Goal: Information Seeking & Learning: Learn about a topic

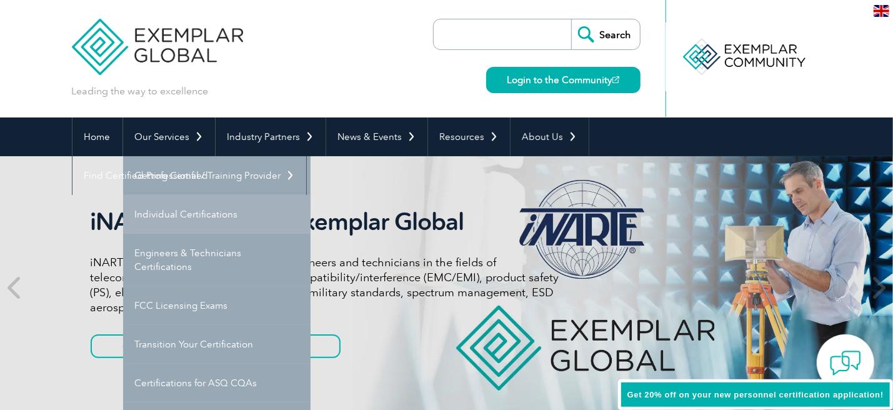
click at [176, 217] on link "Individual Certifications" at bounding box center [216, 214] width 187 height 39
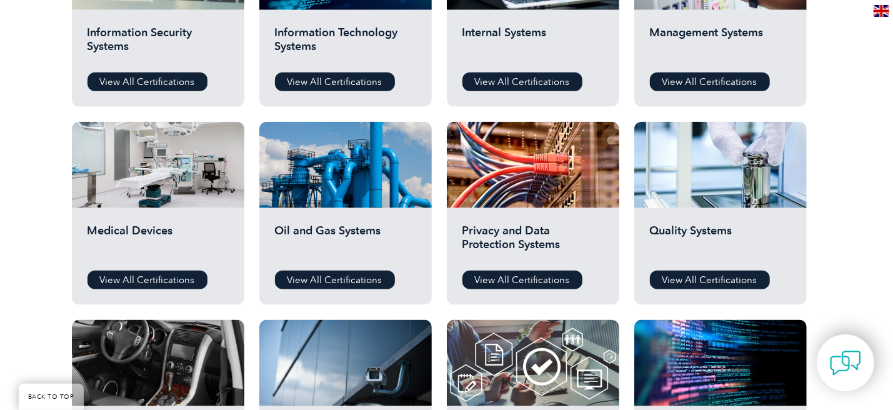
scroll to position [750, 0]
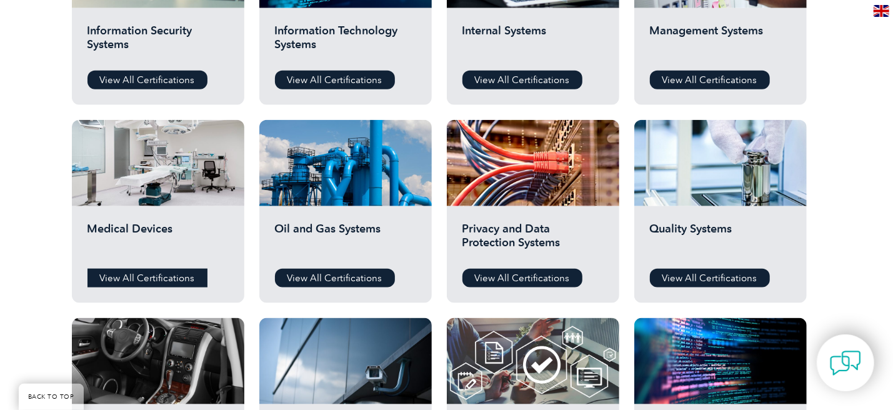
click at [147, 279] on link "View All Certifications" at bounding box center [147, 278] width 120 height 19
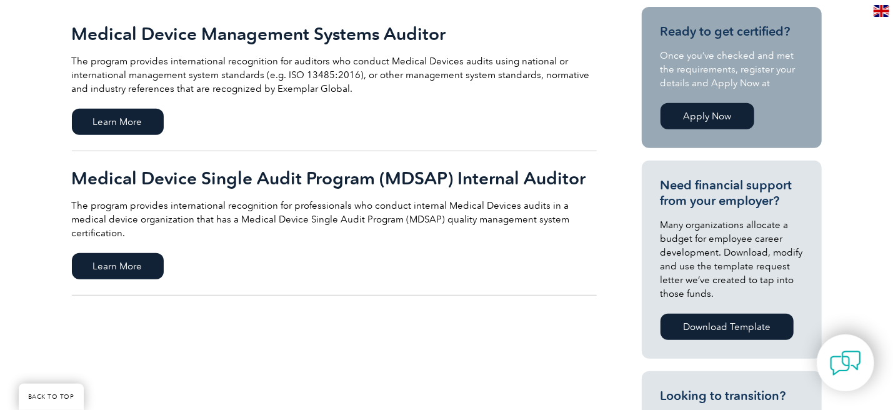
scroll to position [312, 0]
click at [131, 252] on span "Learn More" at bounding box center [118, 265] width 92 height 26
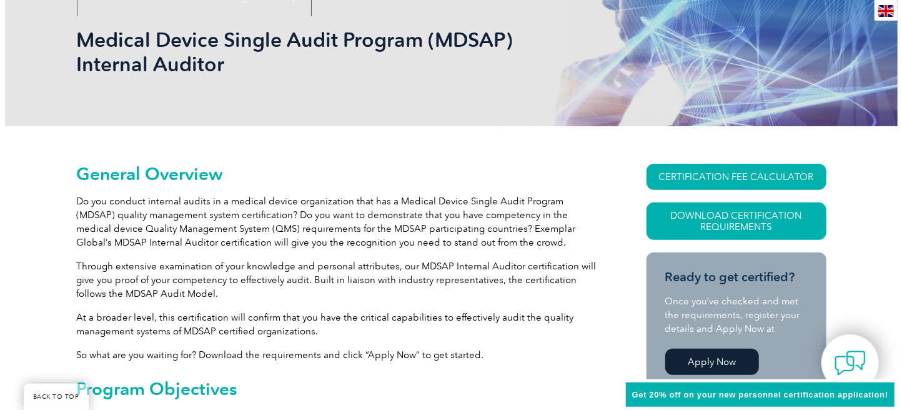
scroll to position [248, 0]
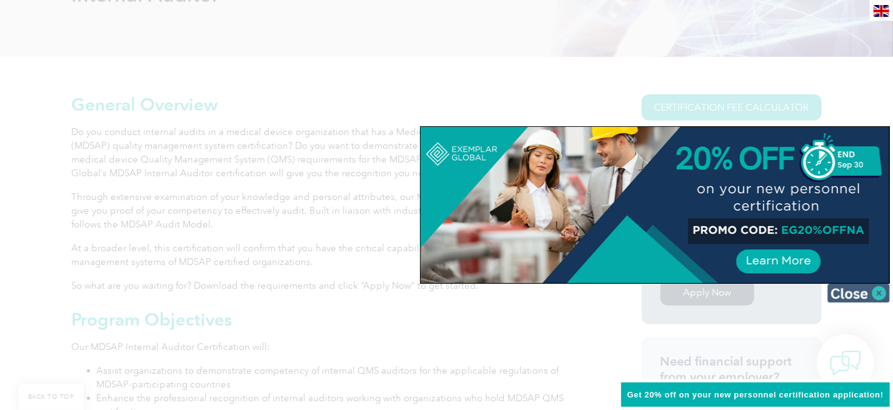
click at [882, 292] on img at bounding box center [858, 293] width 62 height 19
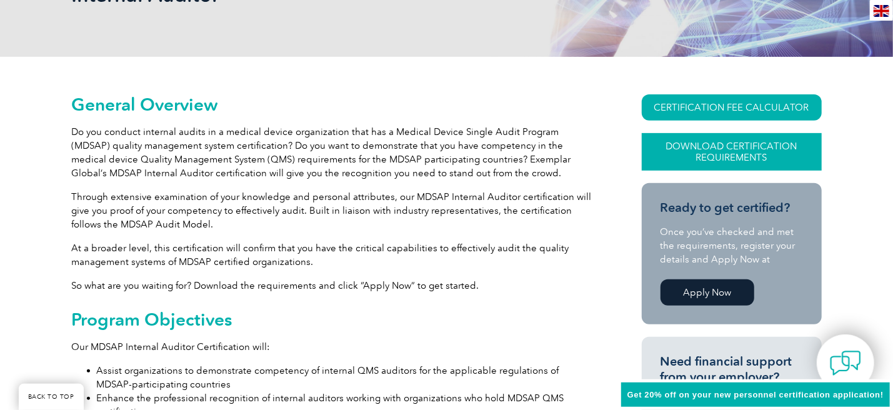
click at [725, 149] on link "Download Certification Requirements" at bounding box center [732, 151] width 180 height 37
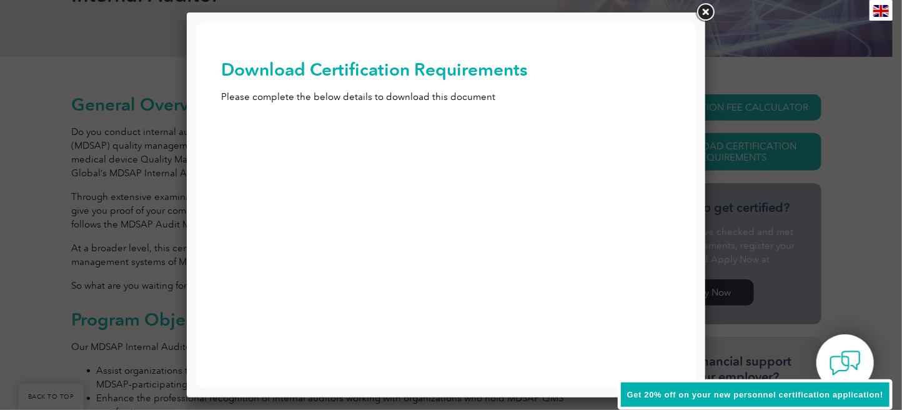
scroll to position [0, 0]
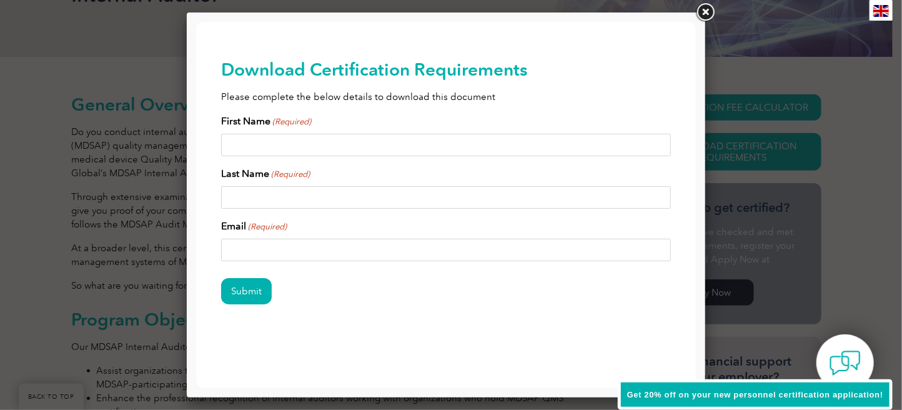
click at [704, 9] on link at bounding box center [705, 12] width 22 height 22
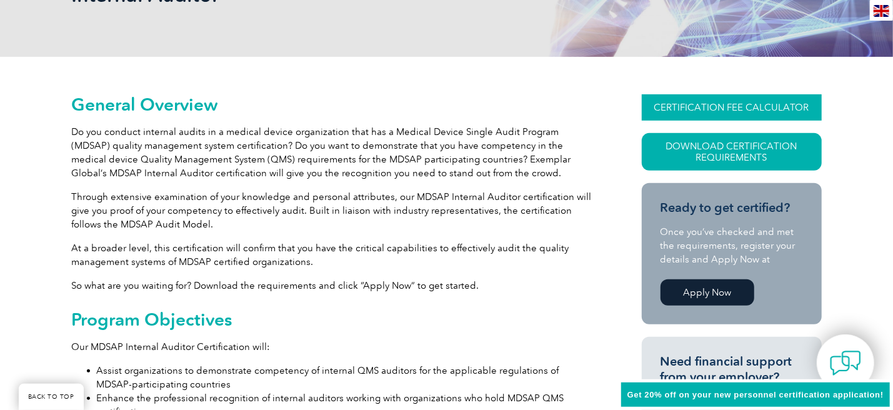
click at [703, 106] on link "CERTIFICATION FEE CALCULATOR" at bounding box center [732, 107] width 180 height 26
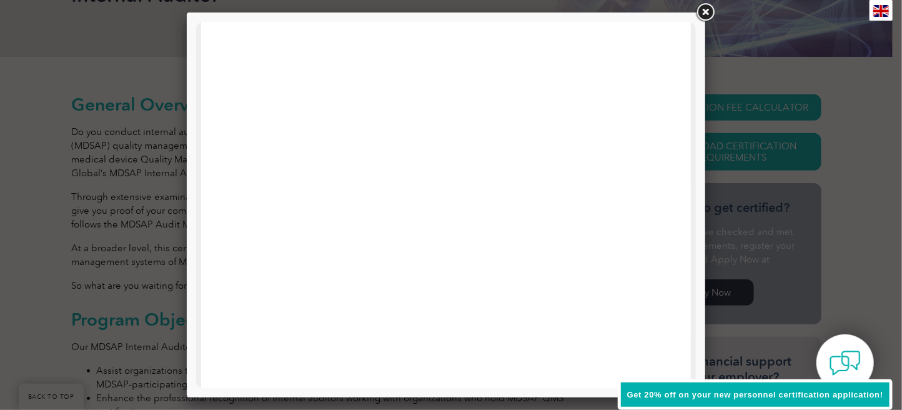
click at [706, 5] on link at bounding box center [705, 12] width 22 height 22
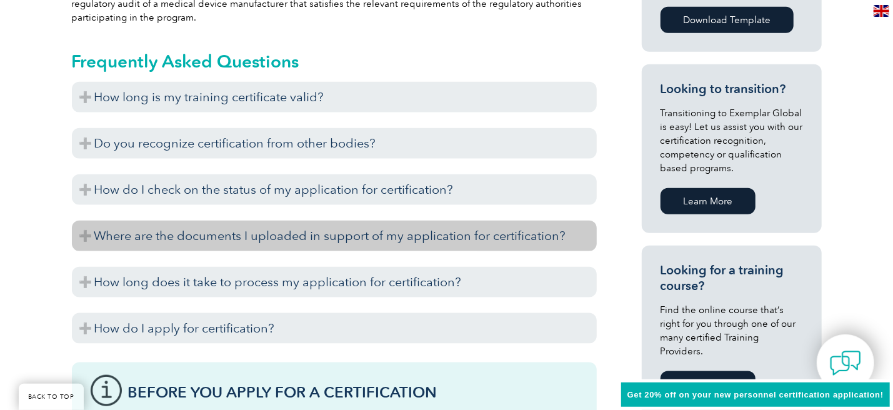
scroll to position [748, 0]
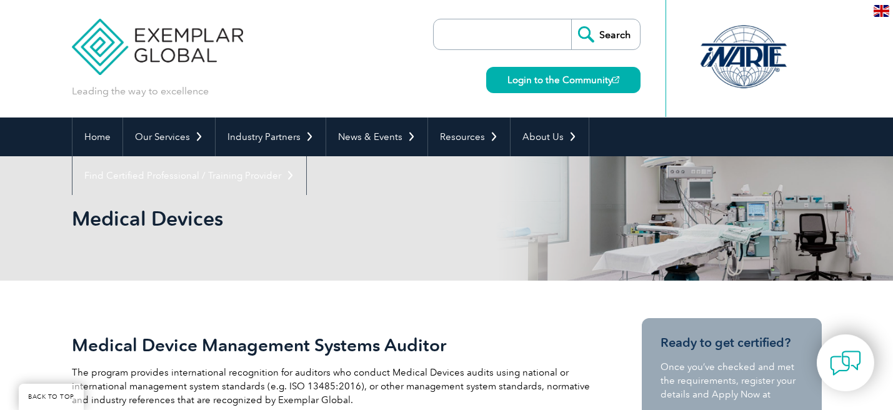
scroll to position [312, 0]
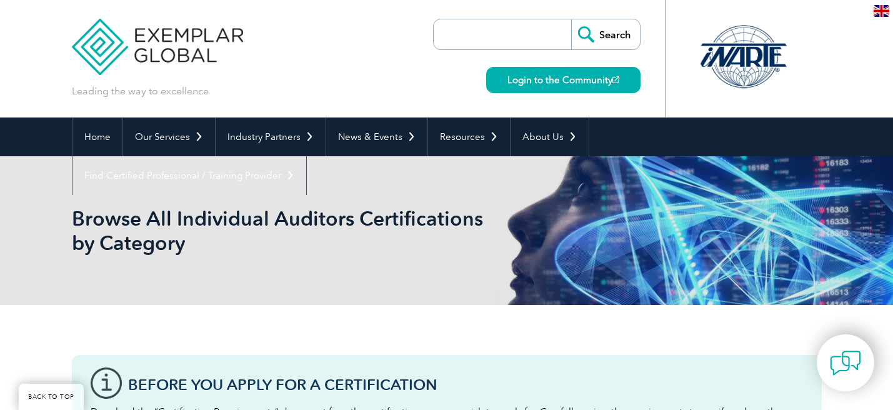
scroll to position [750, 0]
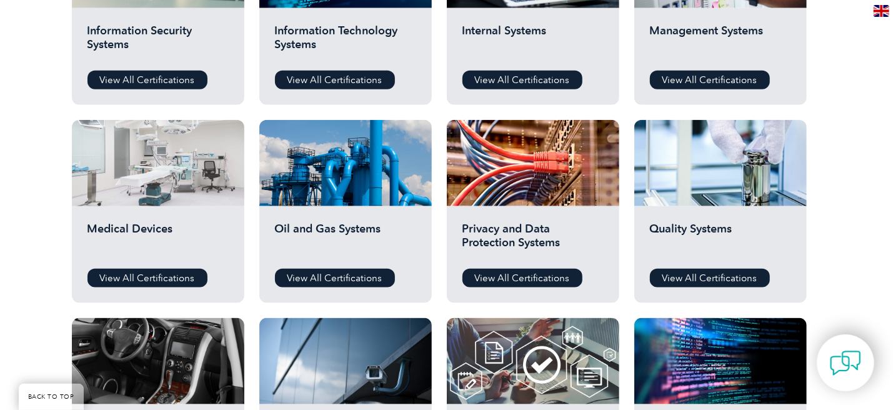
click at [186, 173] on div at bounding box center [158, 163] width 172 height 86
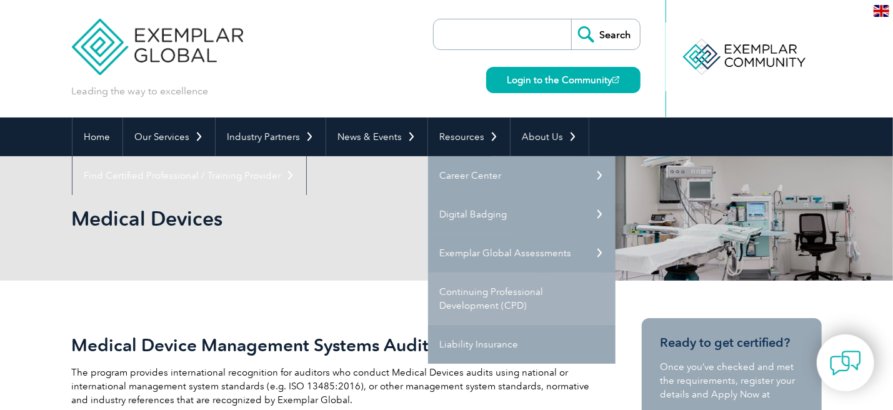
click at [464, 298] on link "Continuing Professional Development (CPD)" at bounding box center [521, 298] width 187 height 52
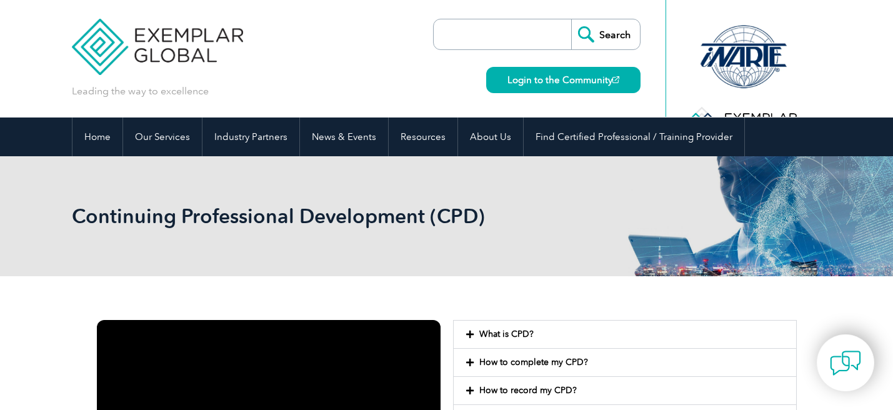
scroll to position [221, 0]
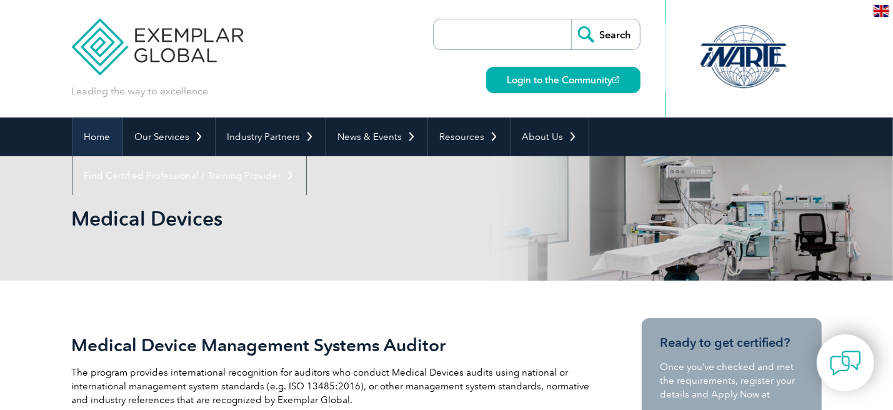
click at [106, 137] on link "Home" at bounding box center [97, 136] width 50 height 39
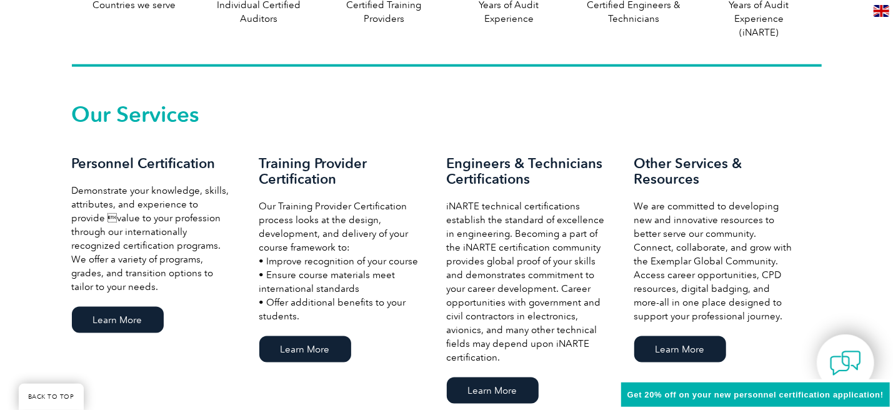
scroll to position [812, 0]
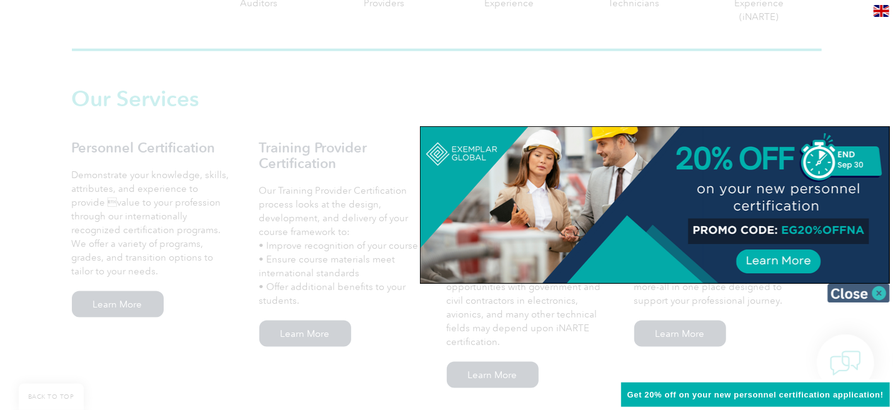
click at [881, 294] on img at bounding box center [858, 293] width 62 height 19
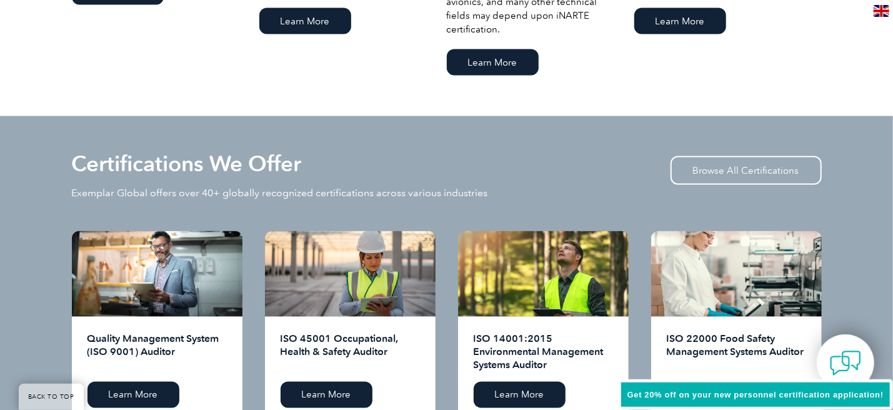
scroll to position [875, 0]
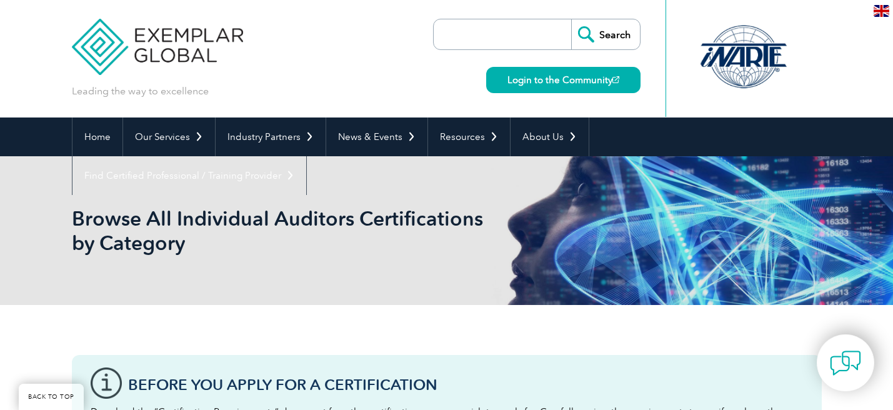
scroll to position [750, 0]
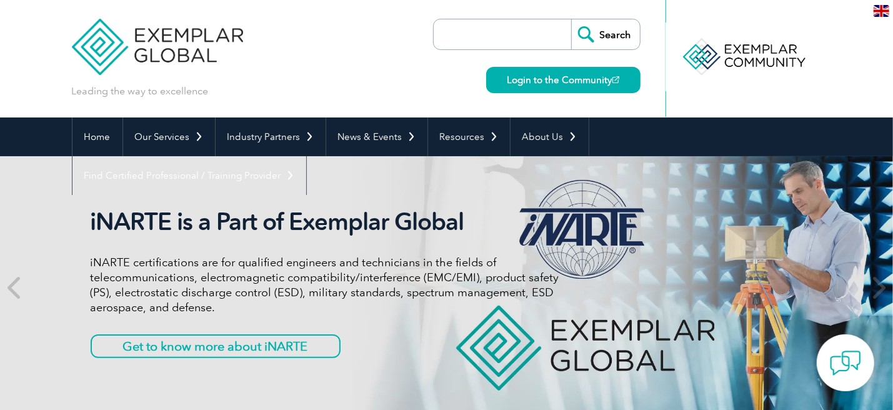
click at [488, 32] on input "search" at bounding box center [505, 34] width 131 height 30
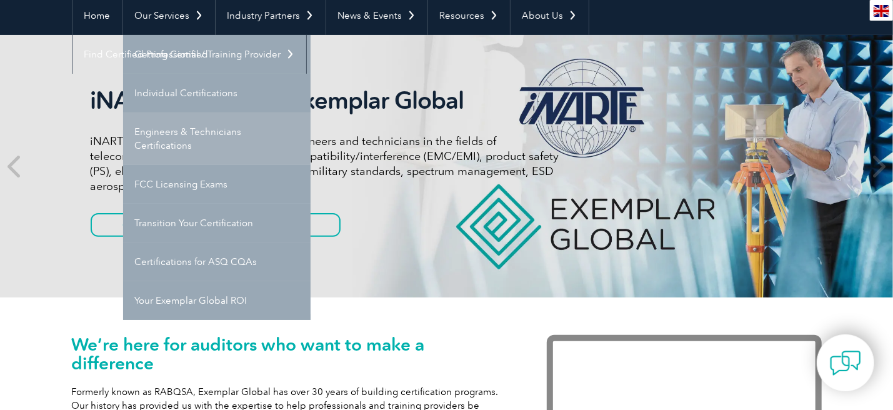
scroll to position [125, 0]
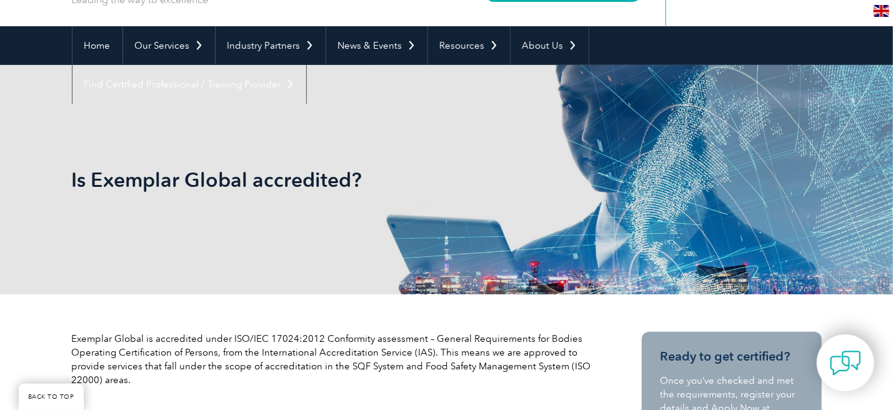
scroll to position [250, 0]
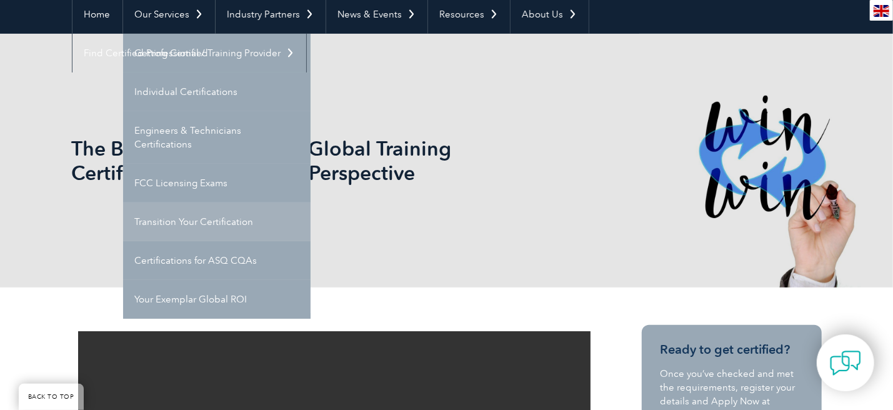
scroll to position [187, 0]
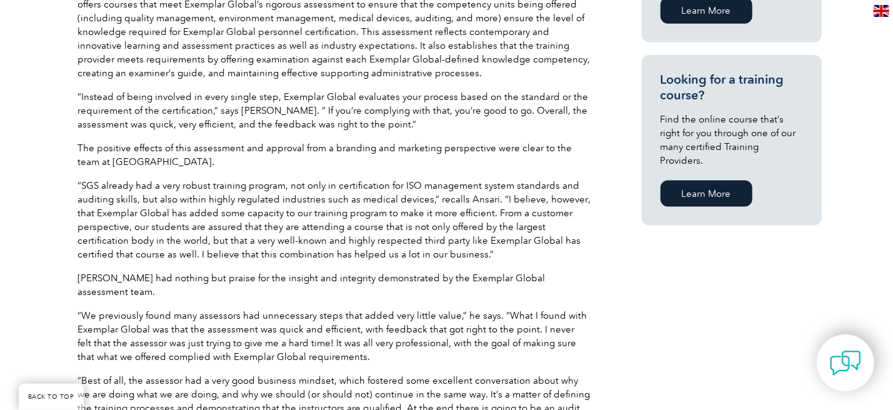
scroll to position [812, 0]
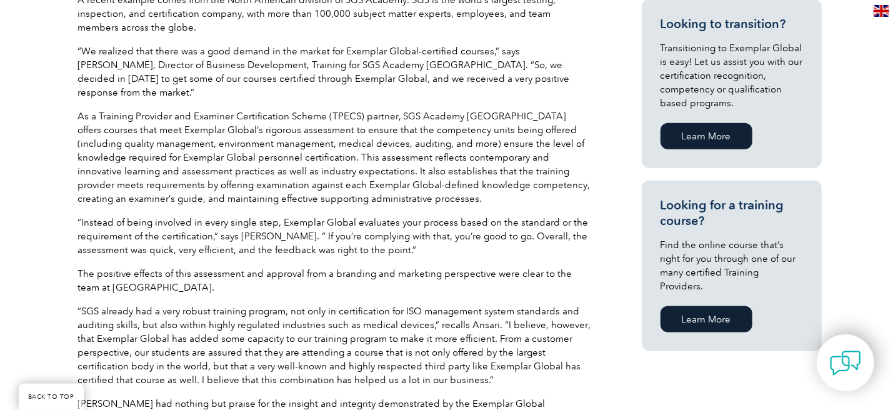
click at [717, 306] on link "Learn More" at bounding box center [706, 319] width 92 height 26
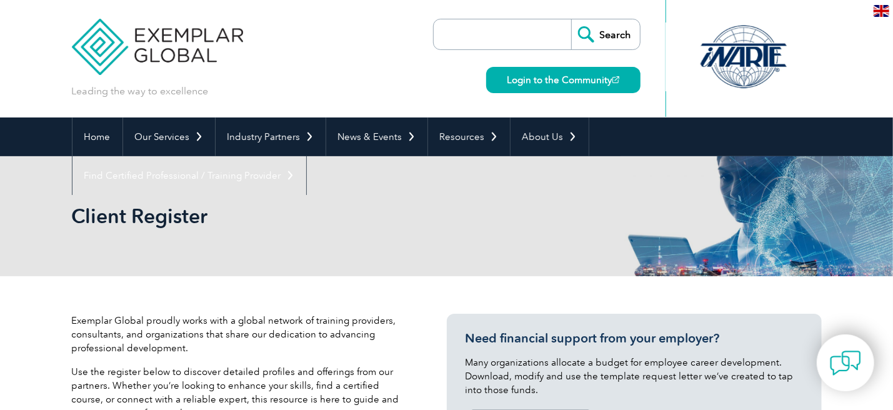
click at [490, 31] on input "search" at bounding box center [505, 34] width 131 height 30
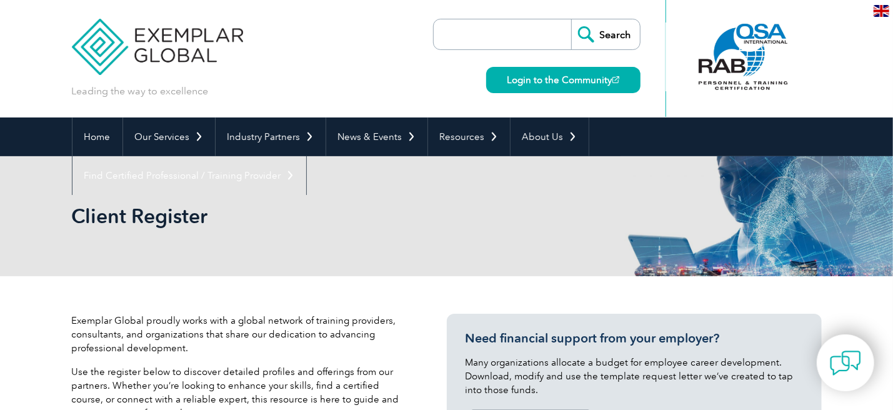
click at [456, 25] on input "search" at bounding box center [505, 34] width 131 height 30
paste input "Internal Auditing of Management System"
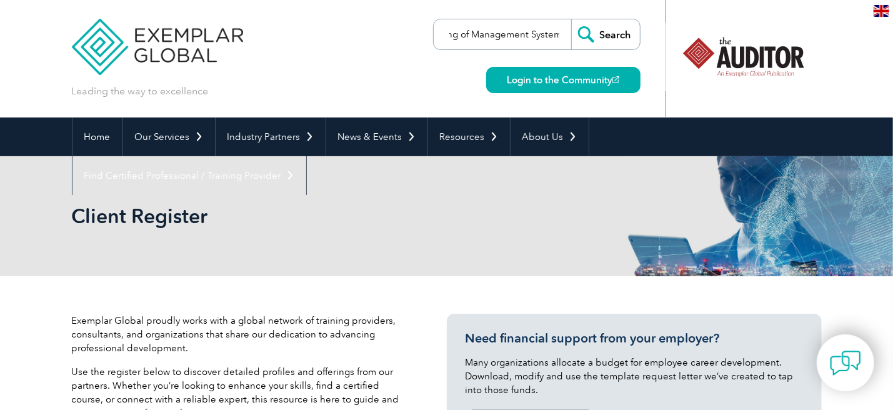
type input "Internal Auditing of Management System"
click at [571, 19] on input "Search" at bounding box center [605, 34] width 69 height 30
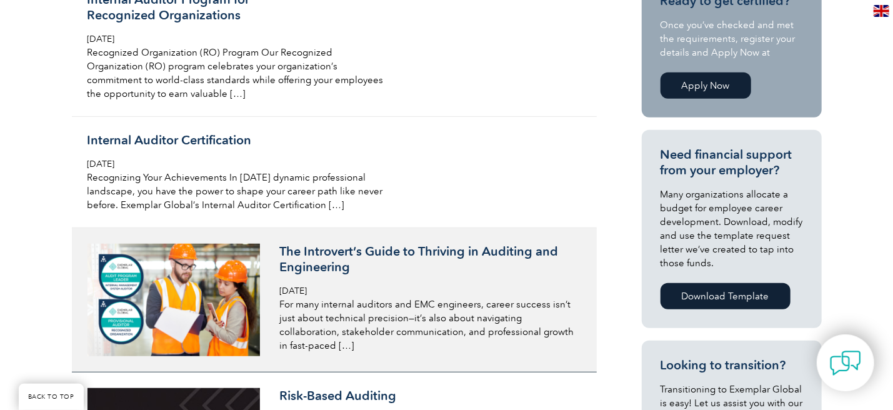
scroll to position [375, 0]
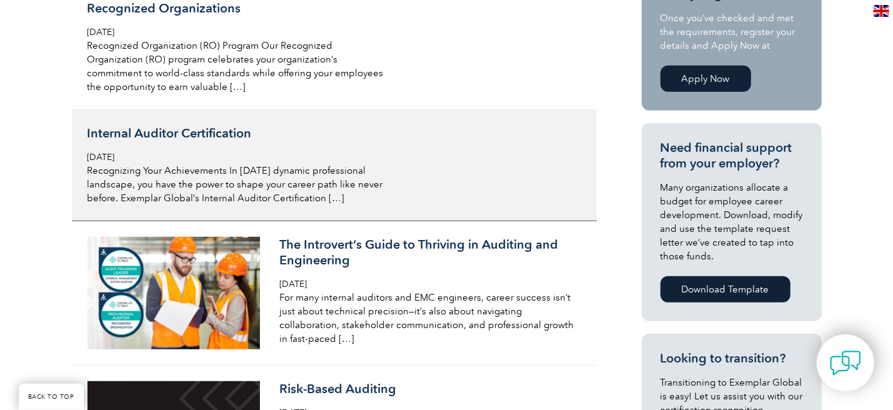
click at [203, 137] on h3 "Internal Auditor Certification" at bounding box center [235, 134] width 296 height 16
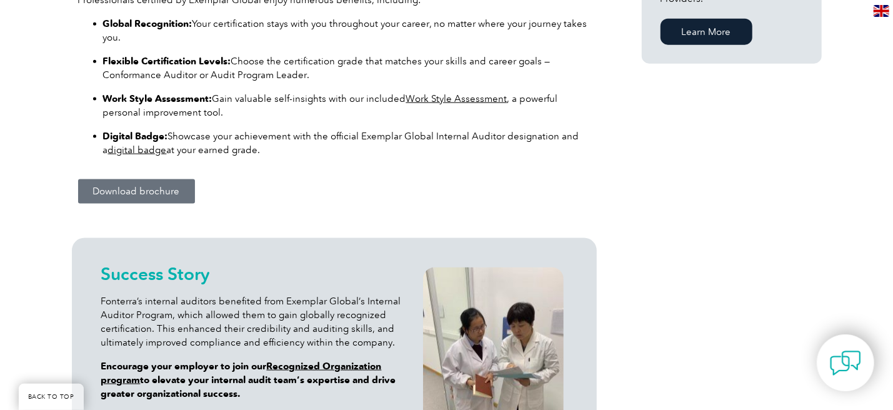
scroll to position [986, 0]
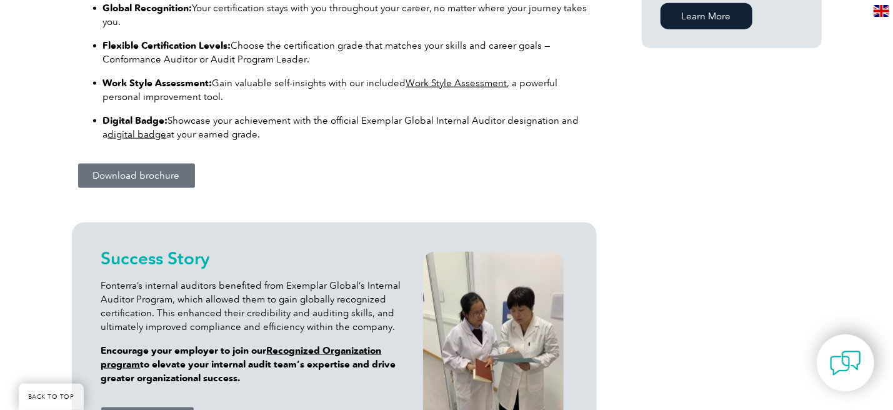
click at [131, 179] on span "Download brochure" at bounding box center [136, 175] width 87 height 9
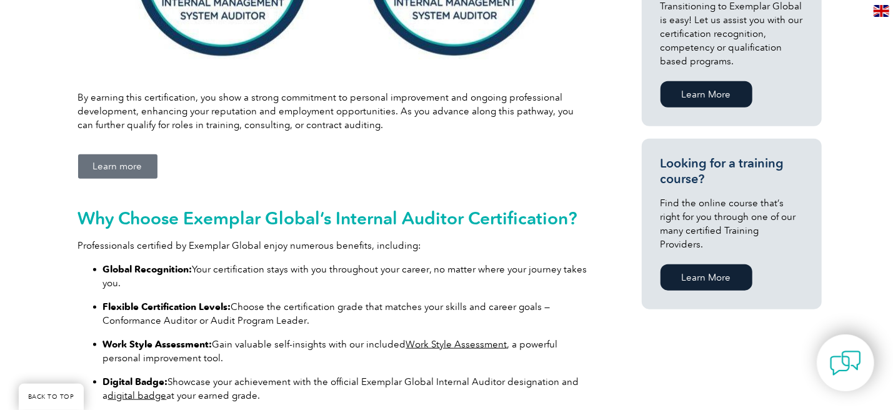
scroll to position [673, 0]
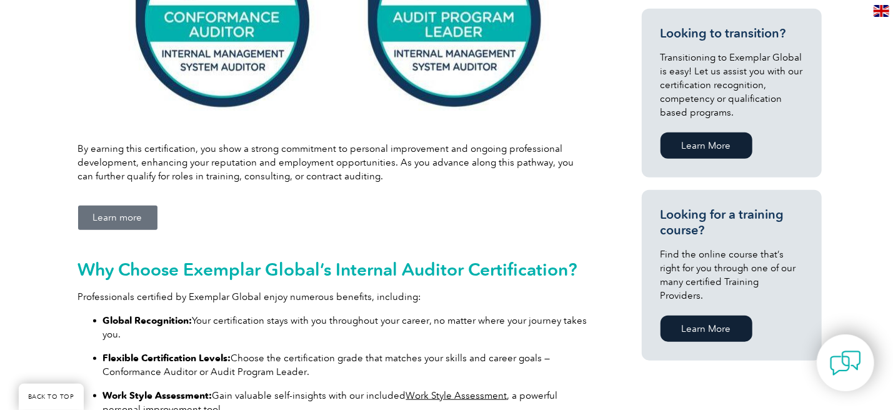
click at [717, 316] on link "Learn More" at bounding box center [706, 328] width 92 height 26
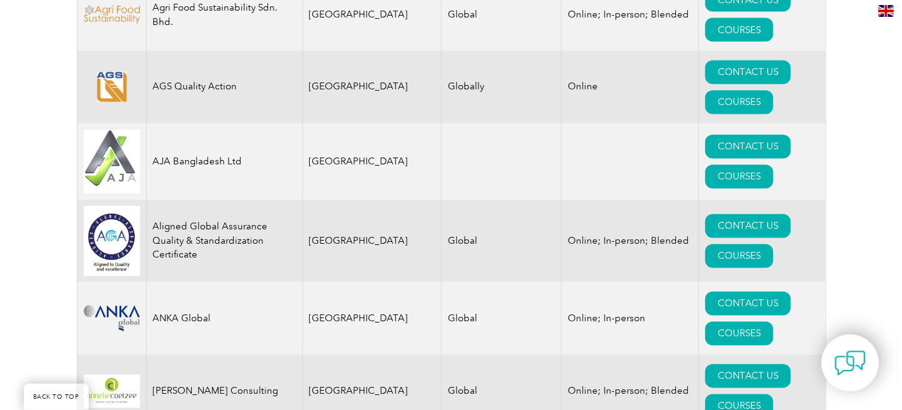
scroll to position [1437, 0]
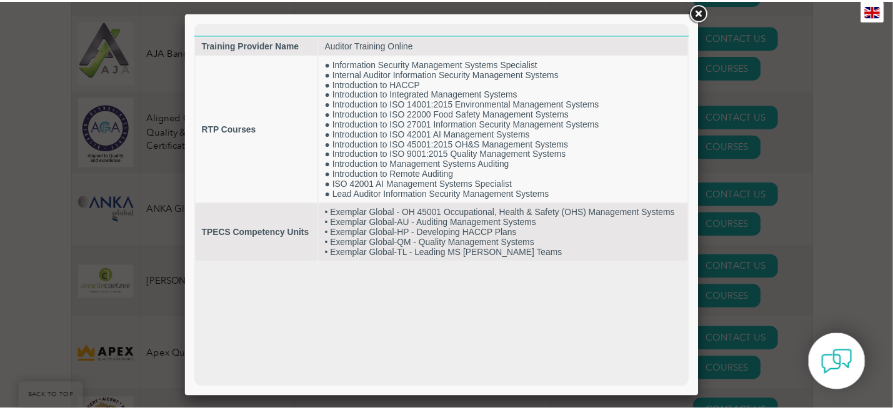
scroll to position [0, 0]
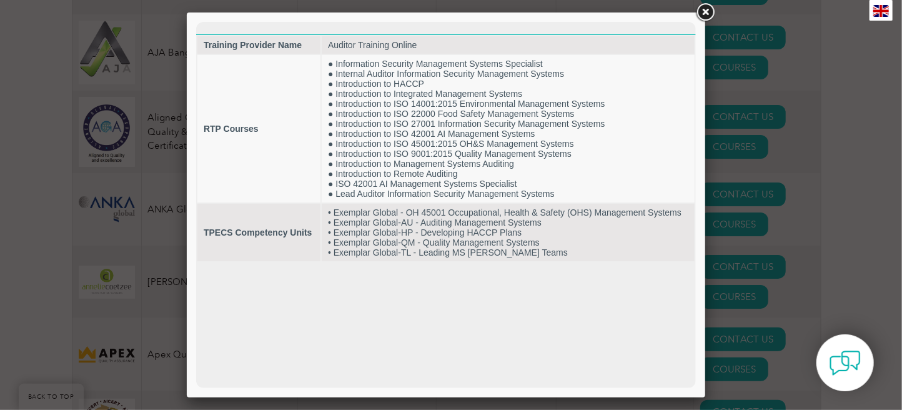
click at [707, 13] on link at bounding box center [705, 12] width 22 height 22
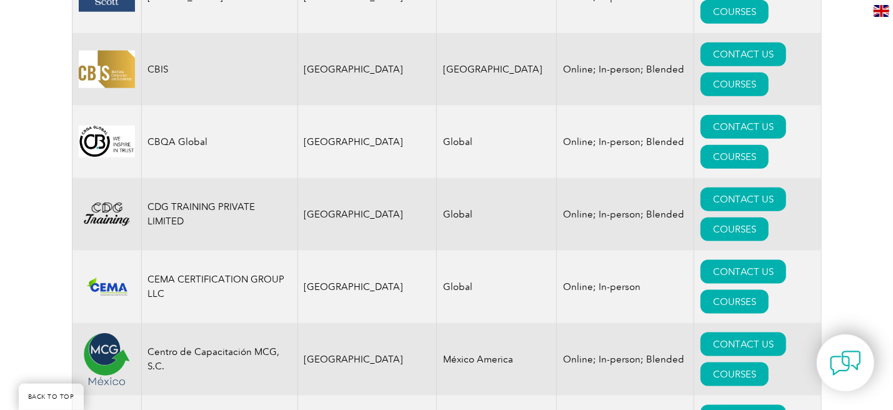
scroll to position [3436, 0]
